Goal: Information Seeking & Learning: Understand process/instructions

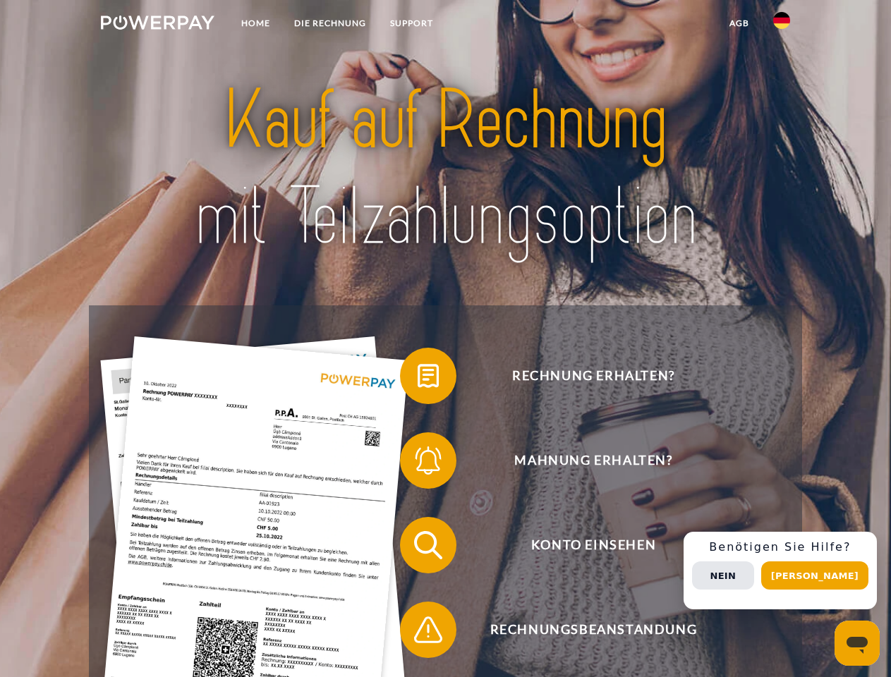
click at [157, 25] on img at bounding box center [158, 23] width 114 height 14
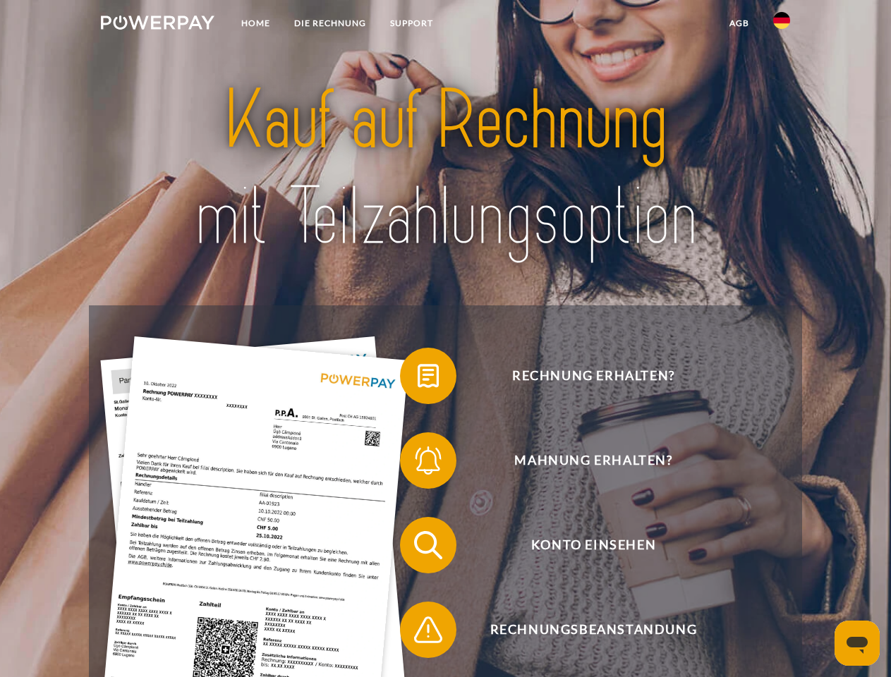
click at [782, 25] on img at bounding box center [781, 20] width 17 height 17
click at [739, 23] on link "agb" at bounding box center [740, 23] width 44 height 25
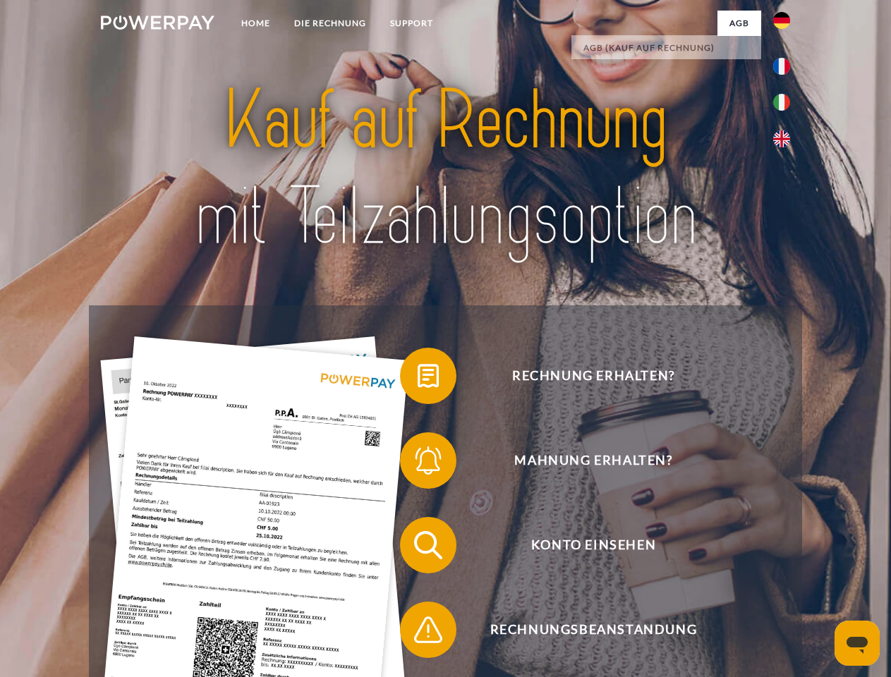
click at [418, 379] on span at bounding box center [407, 376] width 71 height 71
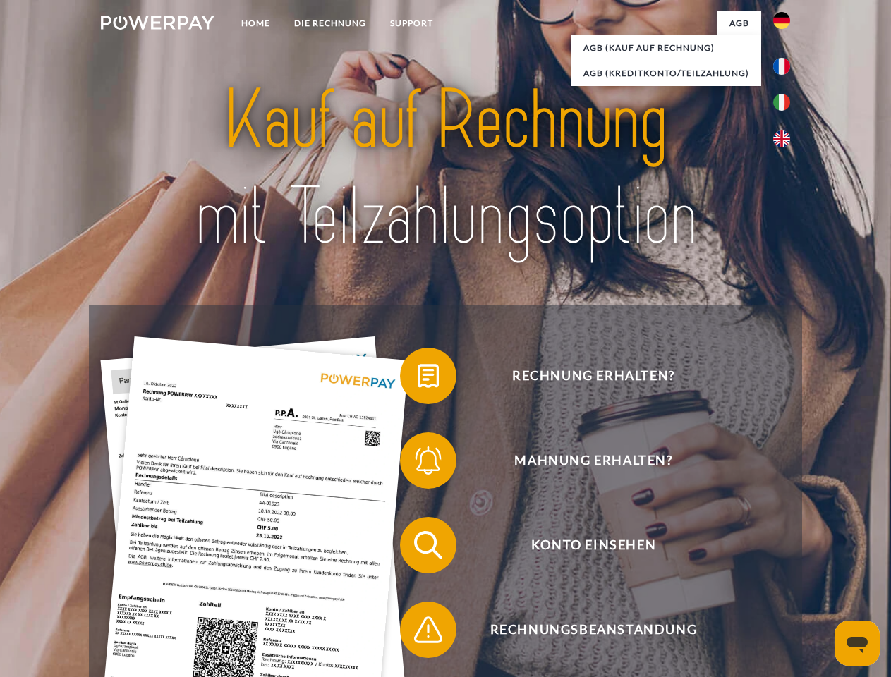
click at [418, 464] on div "Rechnung erhalten? Mahnung erhalten? Konto einsehen" at bounding box center [445, 588] width 713 height 565
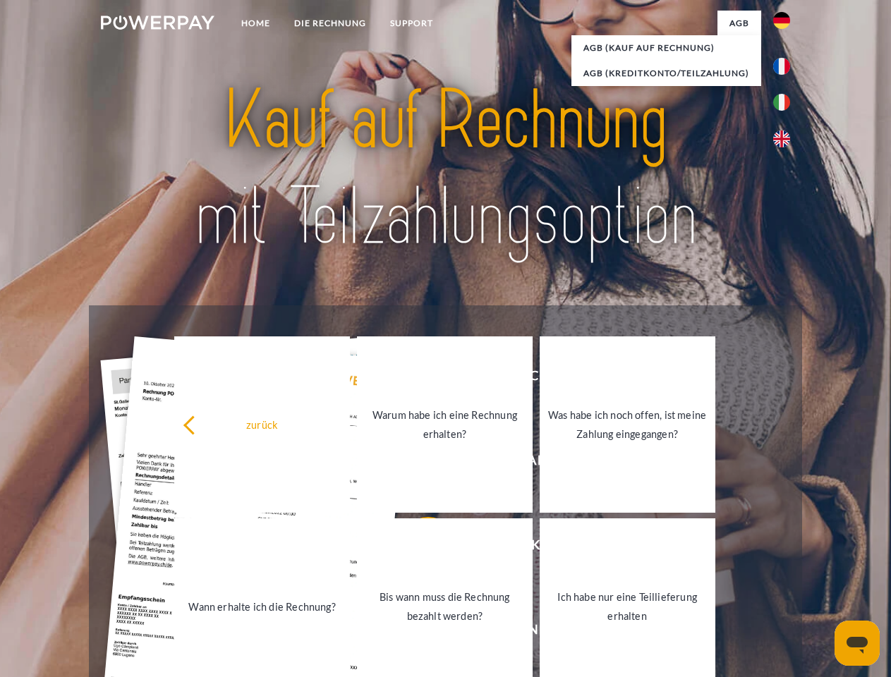
click at [418, 548] on link "Bis wann muss die Rechnung bezahlt werden?" at bounding box center [445, 607] width 176 height 176
click at [418, 633] on span at bounding box center [407, 630] width 71 height 71
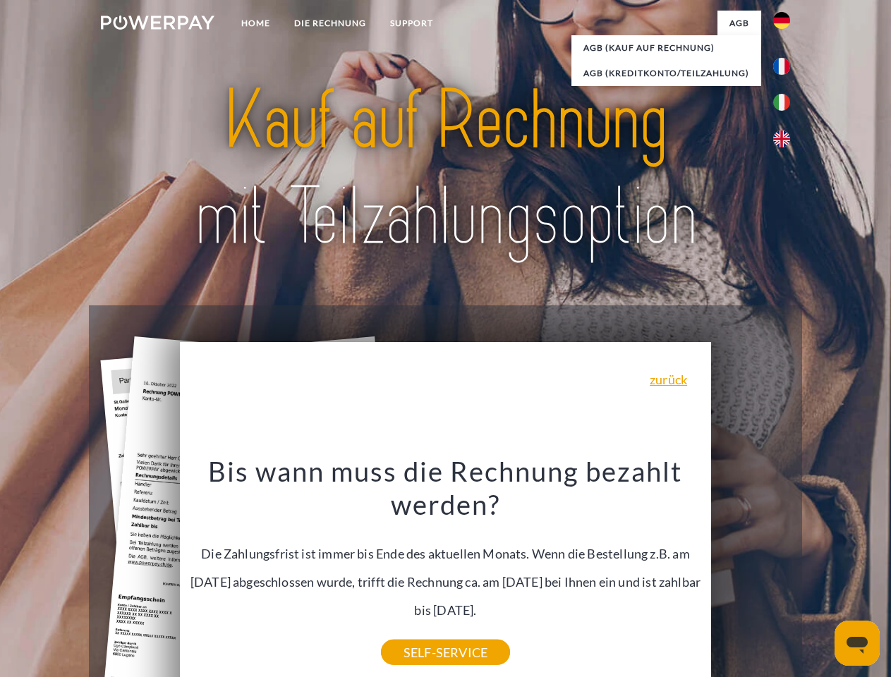
click at [785, 571] on div "Rechnung erhalten? Mahnung erhalten? Konto einsehen" at bounding box center [445, 588] width 713 height 565
click at [751, 574] on span "Konto einsehen" at bounding box center [594, 545] width 346 height 56
click at [820, 576] on header "Home DIE RECHNUNG SUPPORT" at bounding box center [445, 487] width 891 height 974
